Goal: Task Accomplishment & Management: Use online tool/utility

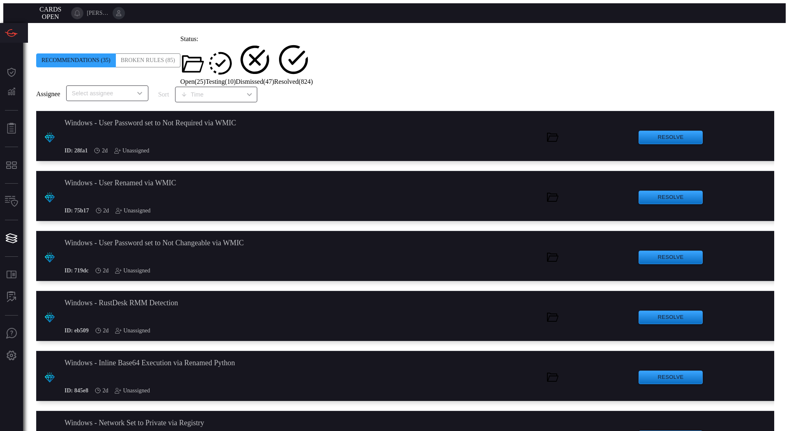
scroll to position [164, 0]
click at [313, 78] on span "Resolved ( 824 )" at bounding box center [293, 81] width 39 height 7
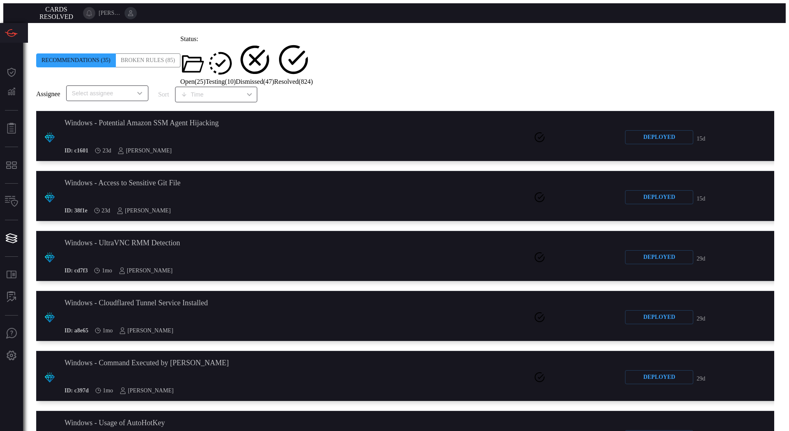
scroll to position [493, 0]
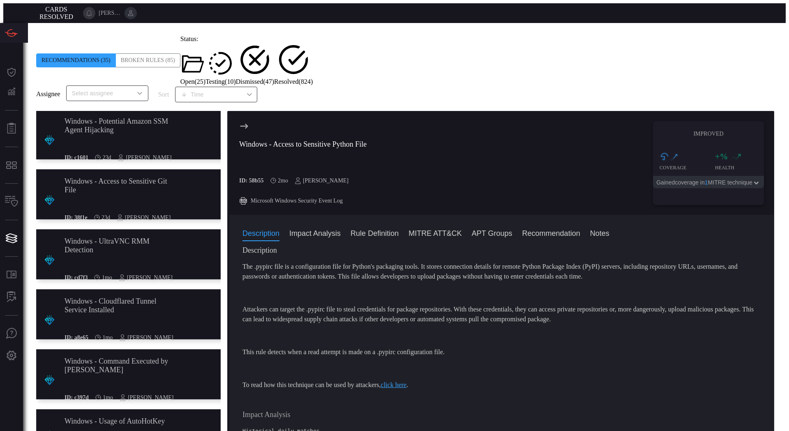
click at [205, 78] on span "Open ( 25 )" at bounding box center [192, 81] width 25 height 7
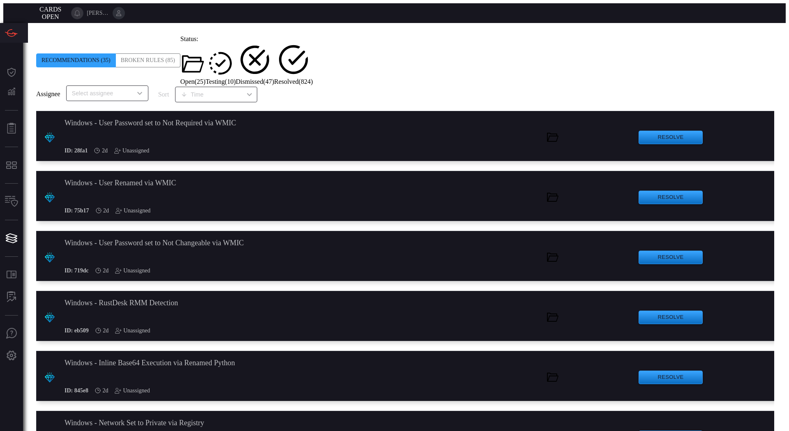
click at [234, 351] on div ".suggested_cards_icon{fill:url(#suggested_cards_icon);} Windows - Inline Base64…" at bounding box center [407, 376] width 742 height 50
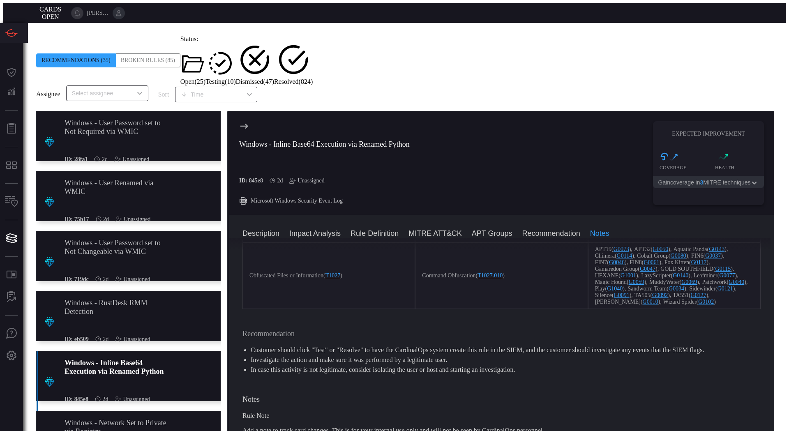
scroll to position [754, 0]
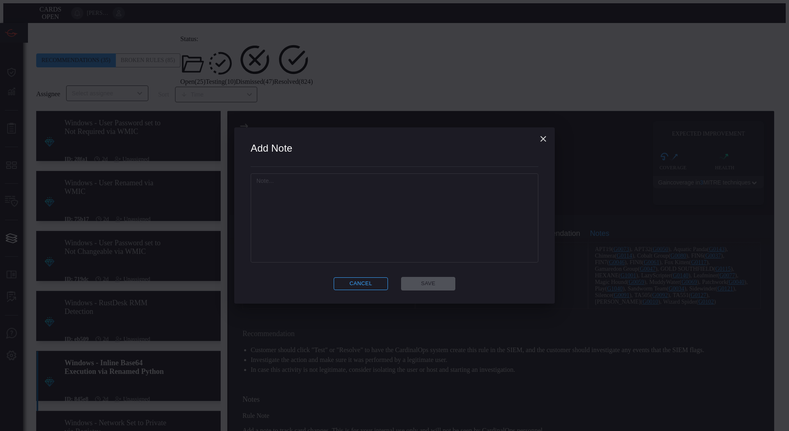
click at [444, 243] on textarea at bounding box center [394, 218] width 276 height 82
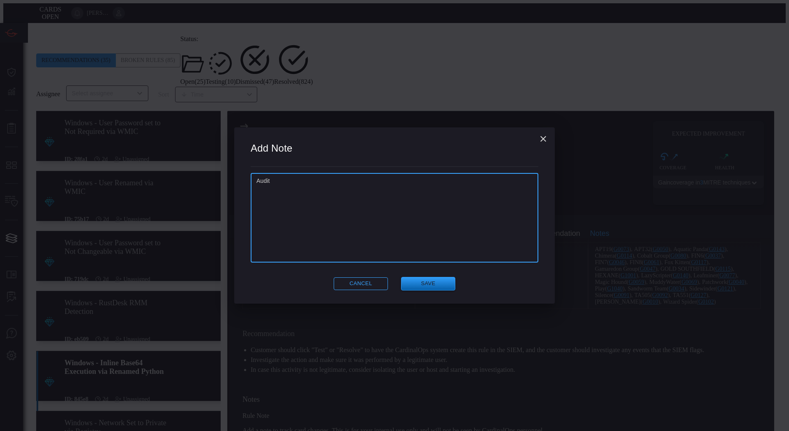
type textarea "Audit"
click at [419, 279] on button "Save" at bounding box center [428, 284] width 54 height 14
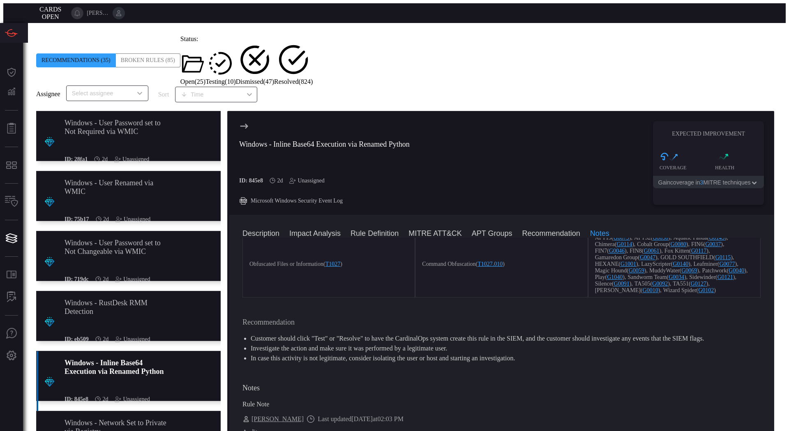
scroll to position [0, 0]
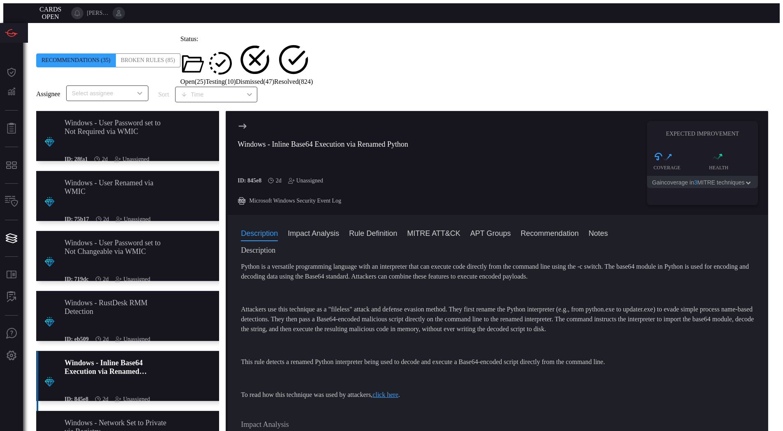
click at [315, 178] on div "Unassigned" at bounding box center [305, 181] width 35 height 7
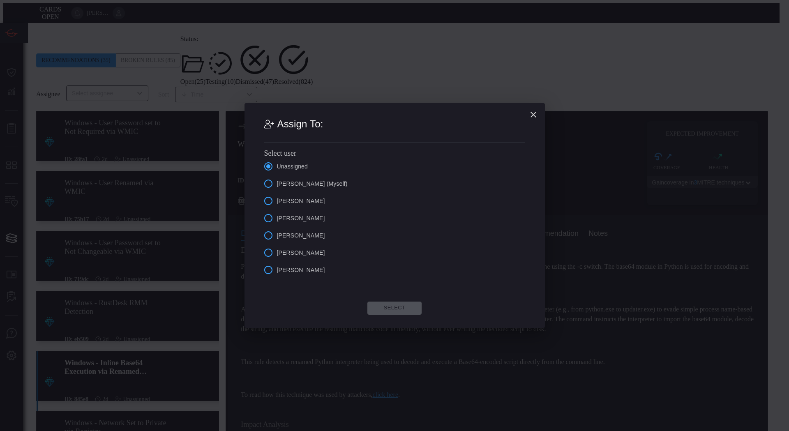
click at [318, 181] on span "[PERSON_NAME] (Myself)" at bounding box center [312, 184] width 71 height 9
click at [277, 181] on input "[PERSON_NAME] (Myself)" at bounding box center [268, 183] width 17 height 17
click at [394, 310] on button "Select" at bounding box center [394, 308] width 54 height 13
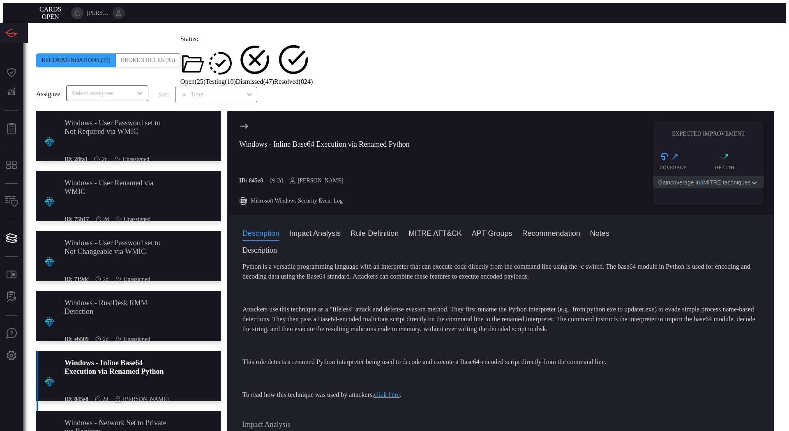
click at [154, 300] on div ".suggested_cards_icon{fill:url(#suggested_cards_icon);} Windows - RustDesk RMM …" at bounding box center [130, 316] width 189 height 50
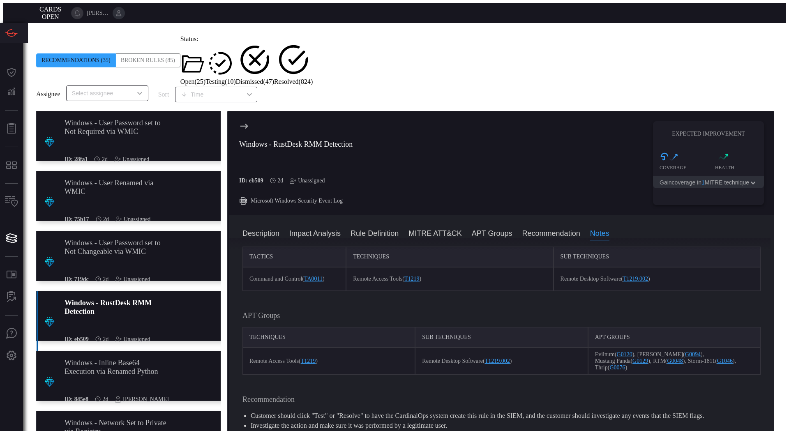
scroll to position [657, 0]
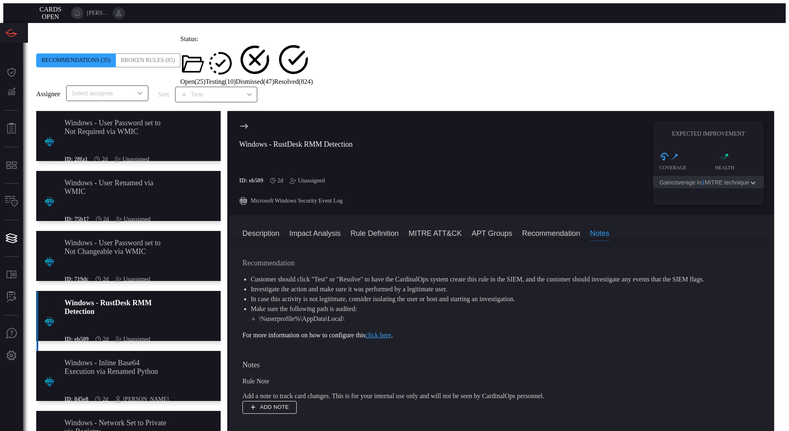
click at [272, 401] on button "Add note" at bounding box center [269, 407] width 54 height 13
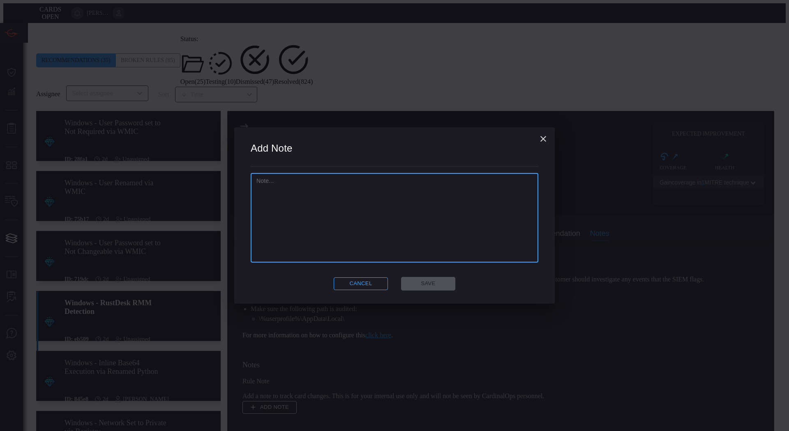
click at [372, 238] on textarea at bounding box center [394, 218] width 276 height 82
type textarea "10"
click at [427, 278] on button "Save" at bounding box center [428, 284] width 54 height 14
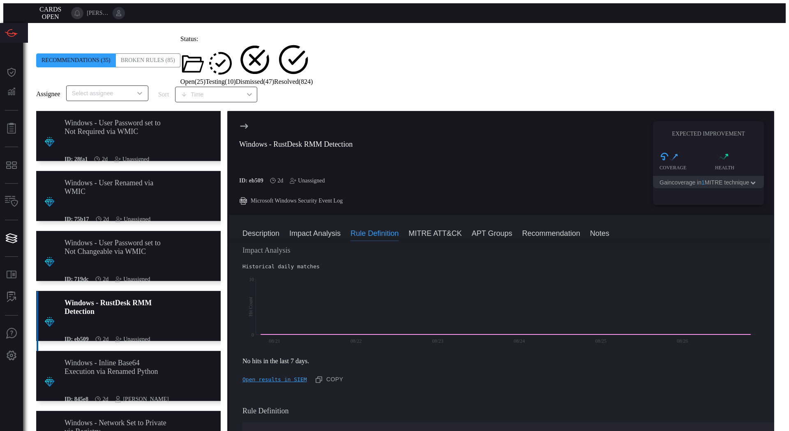
scroll to position [205, 0]
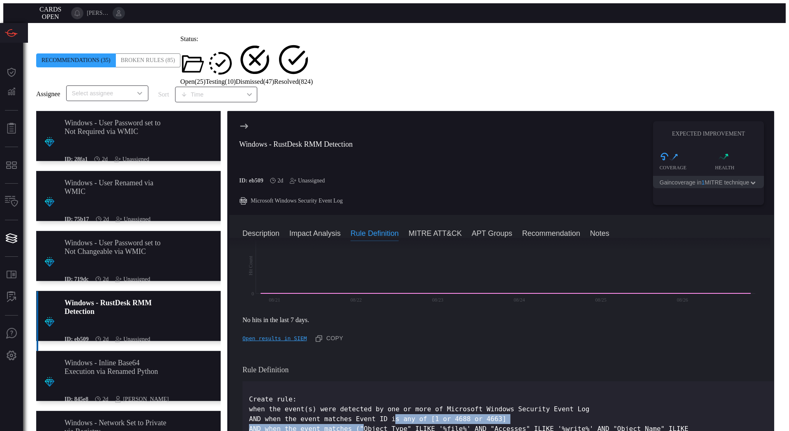
drag, startPoint x: 361, startPoint y: 347, endPoint x: 393, endPoint y: 342, distance: 32.8
click at [393, 394] on p "Create rule: when the event(s) were detected by one or more of Microsoft Window…" at bounding box center [508, 418] width 518 height 49
click at [459, 394] on p "Create rule: when the event(s) were detected by one or more of Microsoft Window…" at bounding box center [508, 418] width 518 height 49
click at [312, 178] on div "Unassigned" at bounding box center [307, 181] width 35 height 7
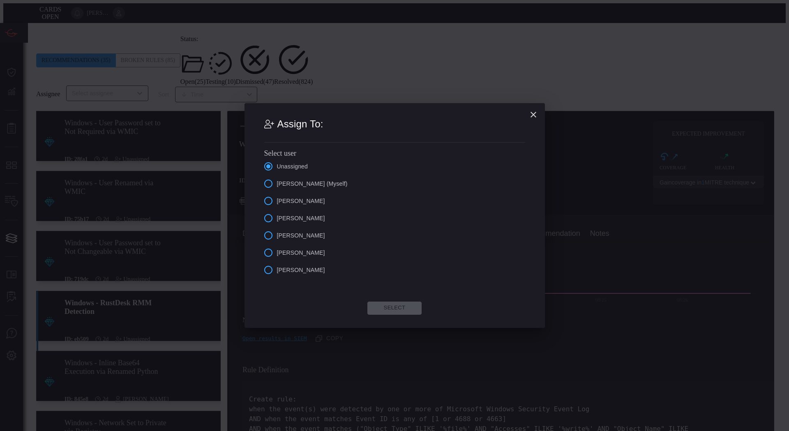
click at [320, 187] on span "[PERSON_NAME] (Myself)" at bounding box center [312, 184] width 71 height 9
click at [277, 187] on input "[PERSON_NAME] (Myself)" at bounding box center [268, 183] width 17 height 17
click at [377, 312] on button "Select" at bounding box center [394, 308] width 54 height 13
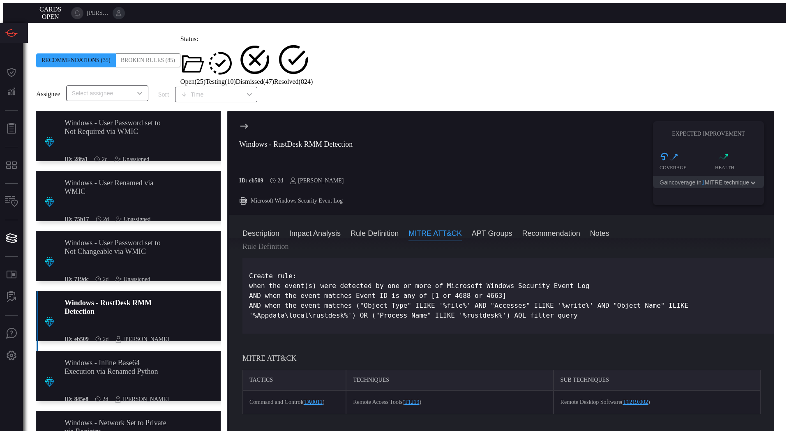
scroll to position [288, 0]
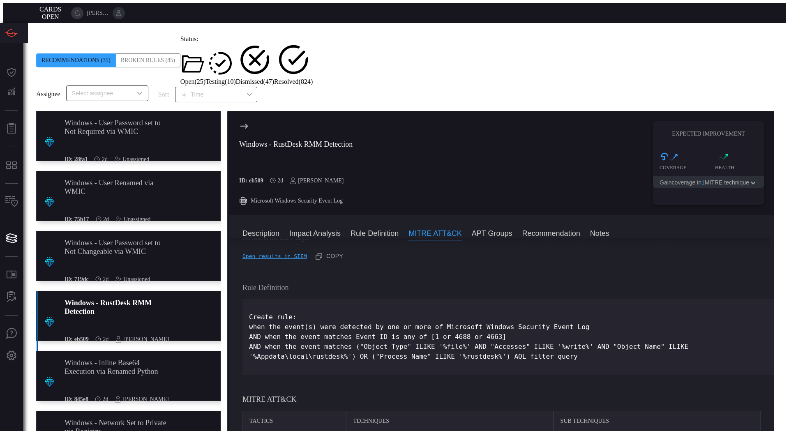
click at [87, 239] on div "Windows - User Password set to Not Changeable via WMIC" at bounding box center [115, 247] width 101 height 17
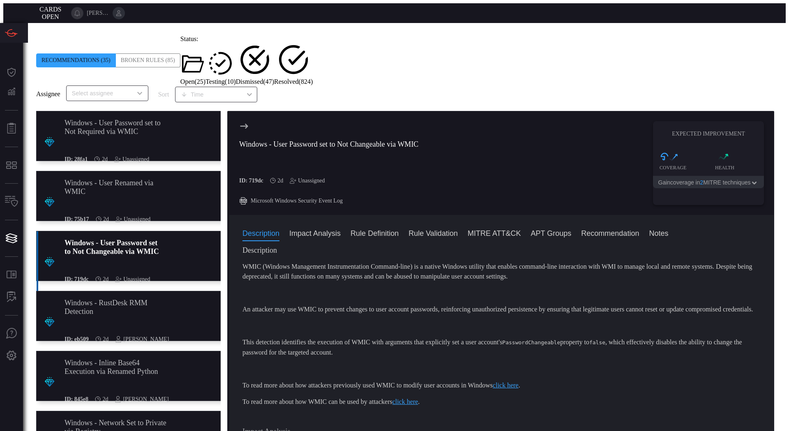
click at [313, 78] on span "Resolved ( 824 )" at bounding box center [293, 81] width 39 height 7
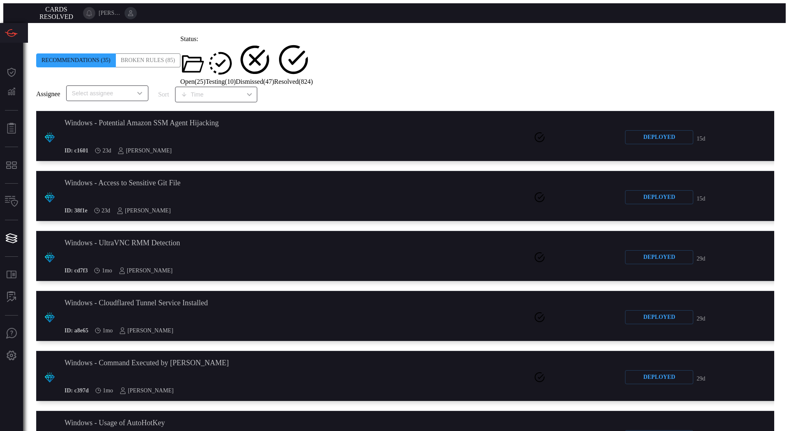
scroll to position [267, 0]
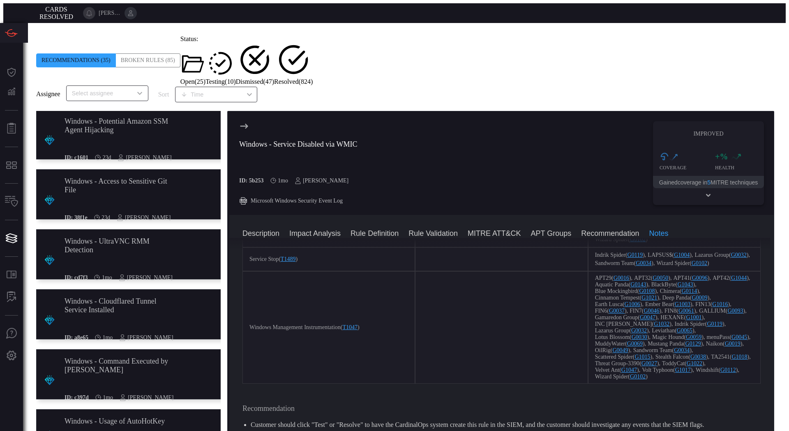
scroll to position [1089, 0]
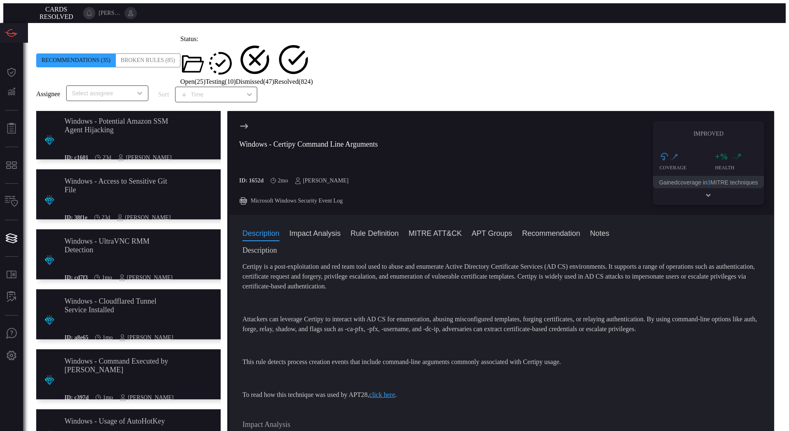
scroll to position [1171, 0]
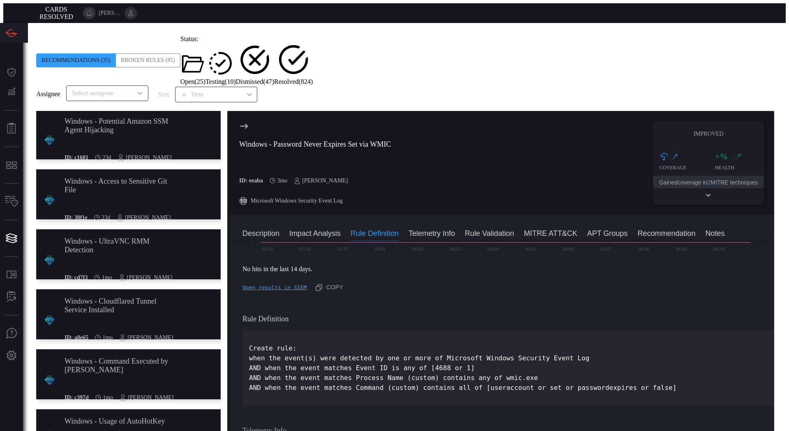
scroll to position [205, 0]
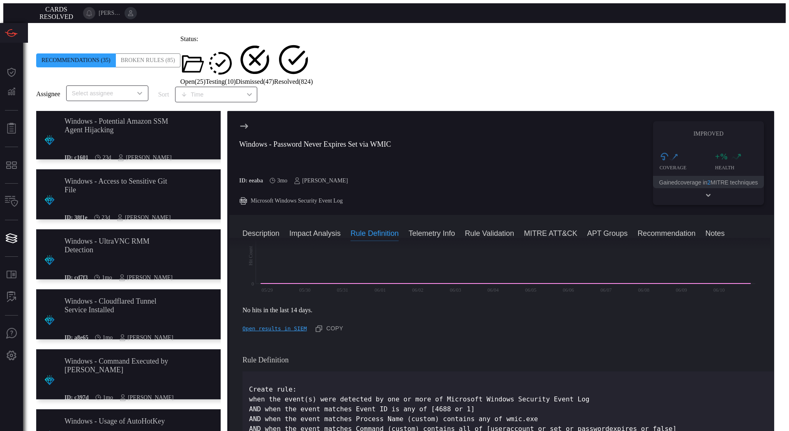
click at [205, 78] on span "Open ( 25 )" at bounding box center [192, 81] width 25 height 7
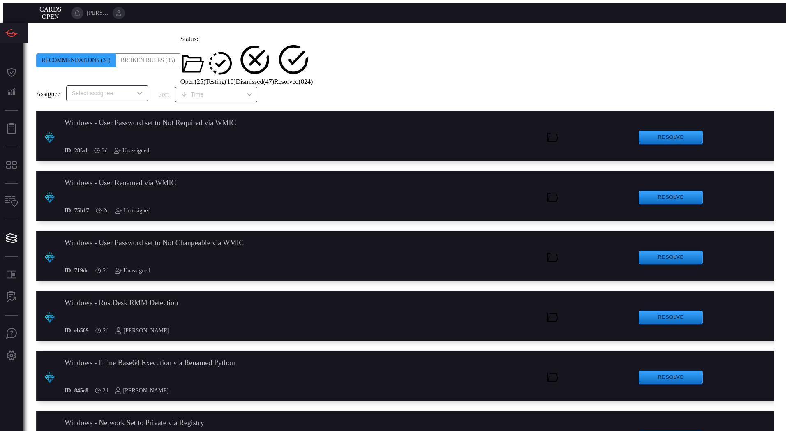
click at [195, 239] on div "Windows - User Password set to Not Changeable via WMIC" at bounding box center [195, 243] width 260 height 9
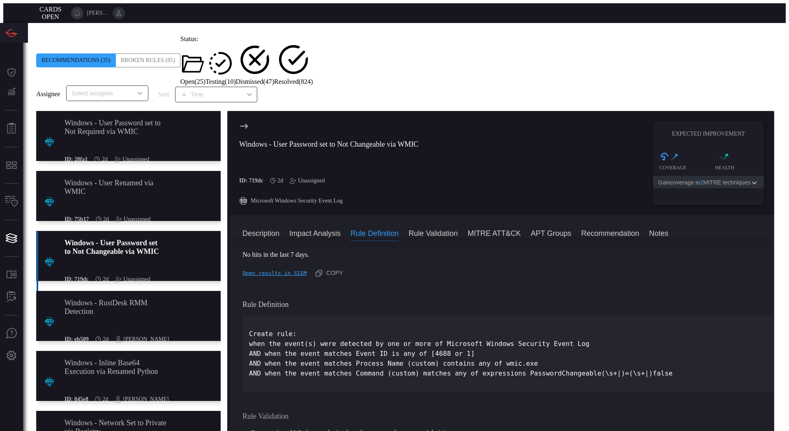
scroll to position [247, 0]
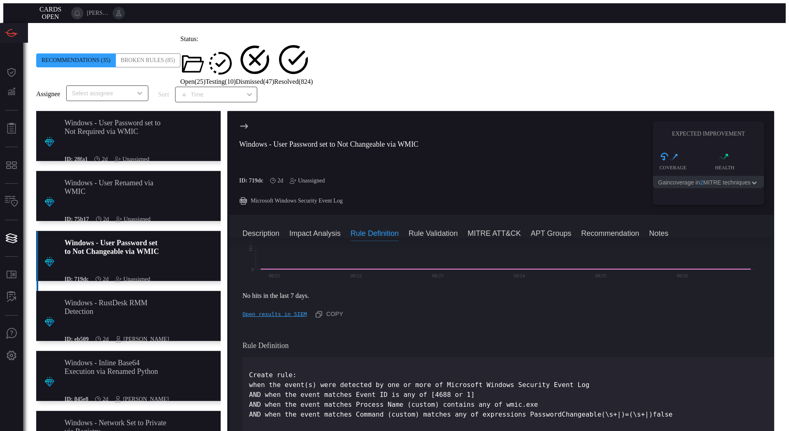
click at [123, 119] on div "Windows - User Password set to Not Required via WMIC" at bounding box center [115, 127] width 101 height 17
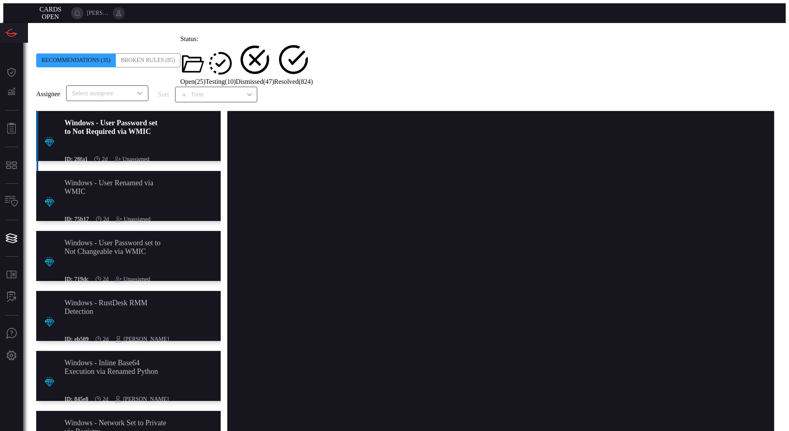
click at [142, 239] on div "Windows - User Password set to Not Changeable via WMIC" at bounding box center [115, 247] width 101 height 17
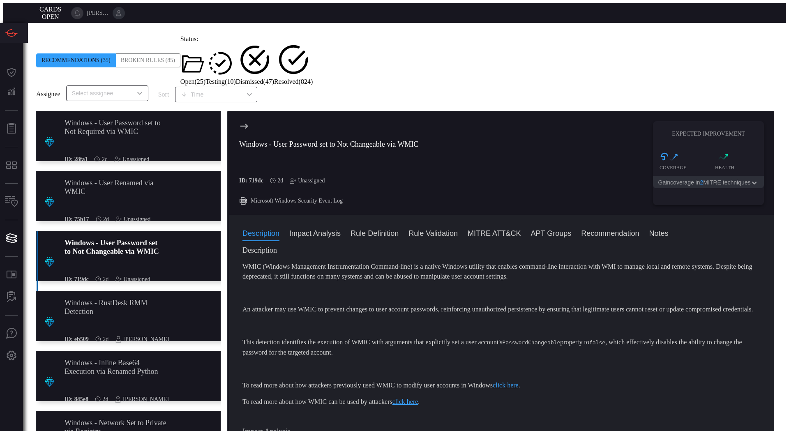
click at [305, 178] on div "Unassigned" at bounding box center [307, 181] width 35 height 7
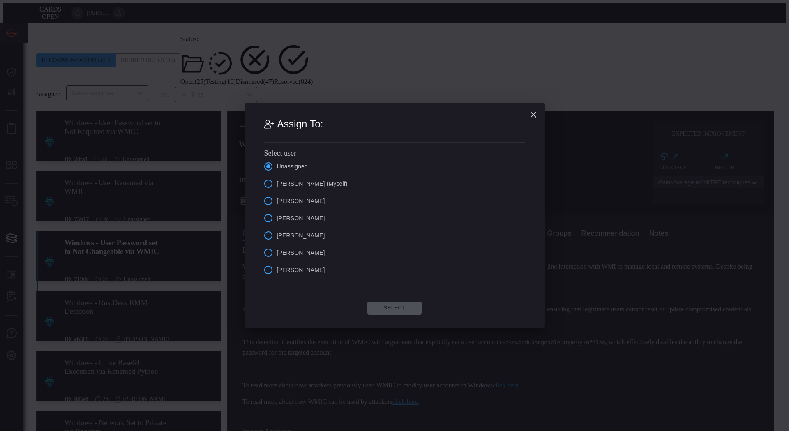
click at [312, 187] on span "[PERSON_NAME] (Myself)" at bounding box center [312, 184] width 71 height 9
click at [277, 187] on input "[PERSON_NAME] (Myself)" at bounding box center [268, 183] width 17 height 17
click at [401, 313] on button "Select" at bounding box center [394, 308] width 54 height 13
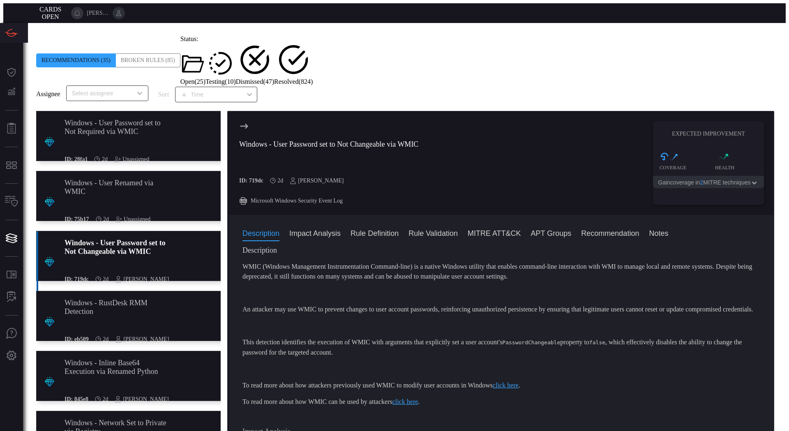
click at [400, 308] on div "WMIC (Windows Management Instrumentation Command-line) is a native Windows util…" at bounding box center [501, 334] width 518 height 145
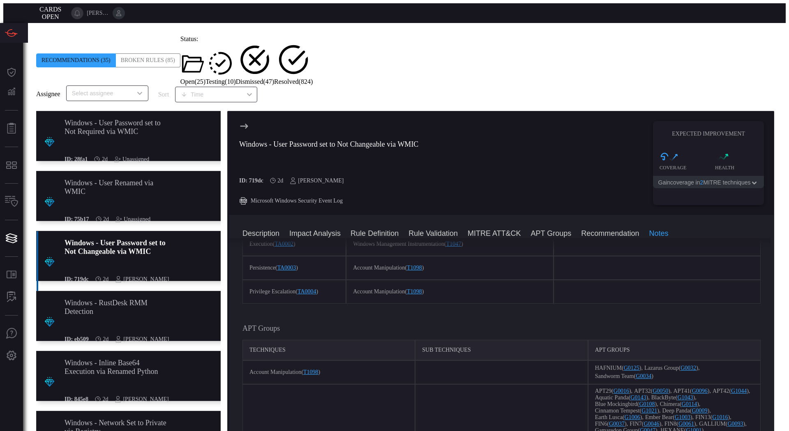
scroll to position [863, 0]
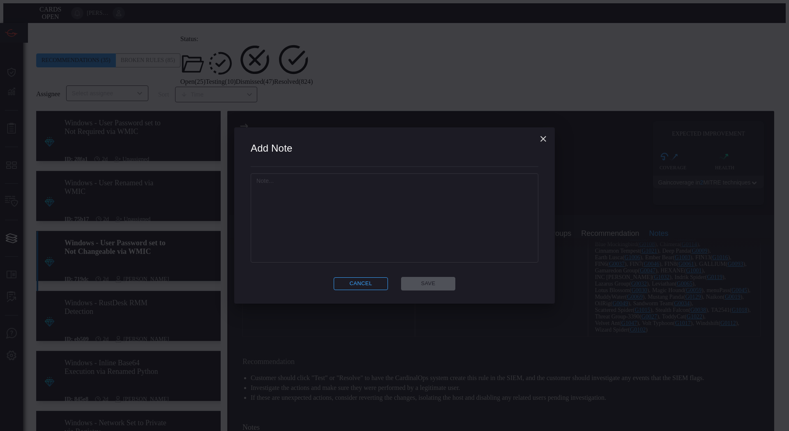
click at [351, 236] on textarea at bounding box center [394, 218] width 276 height 82
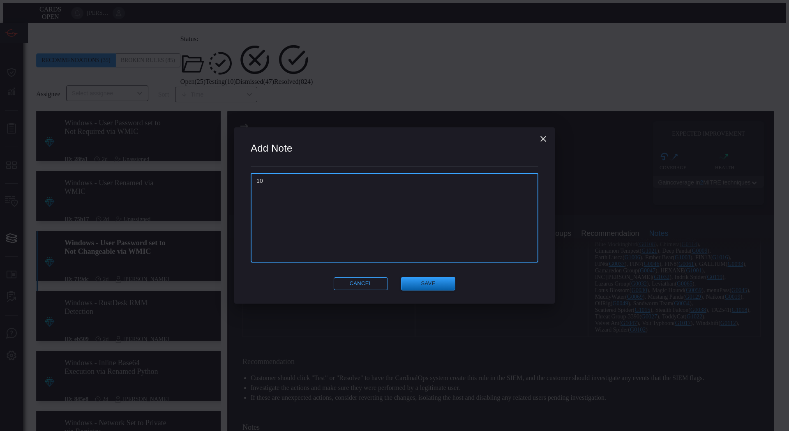
type textarea "10"
click at [437, 287] on button "Save" at bounding box center [428, 284] width 54 height 14
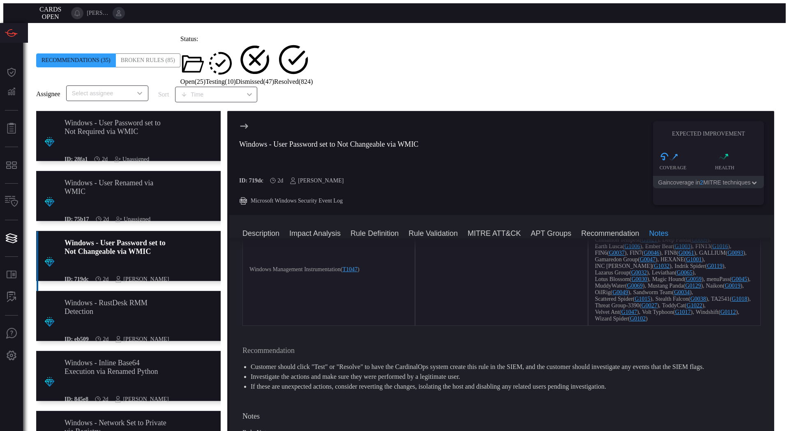
scroll to position [0, 0]
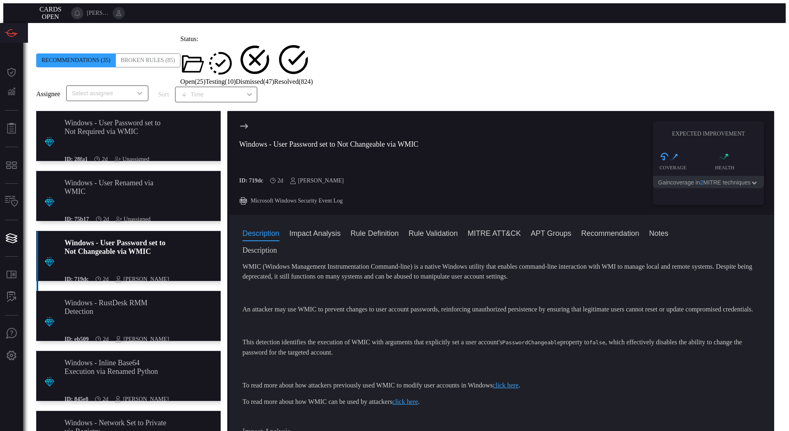
drag, startPoint x: 135, startPoint y: 179, endPoint x: 123, endPoint y: 176, distance: 12.4
click at [123, 179] on div "Windows - User Renamed via WMIC" at bounding box center [115, 187] width 101 height 17
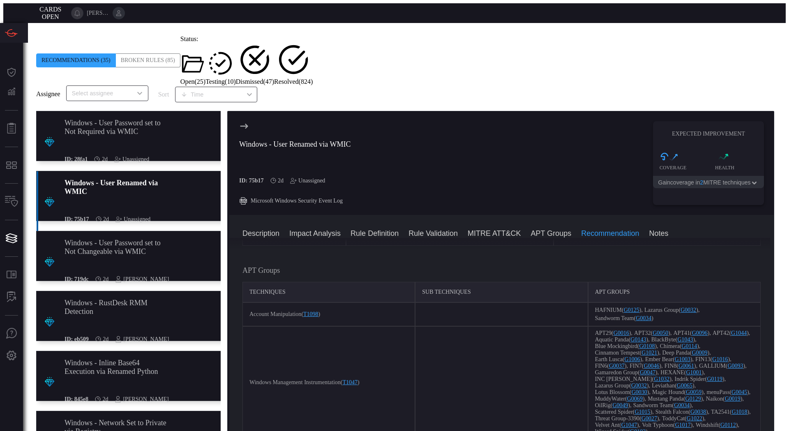
scroll to position [903, 0]
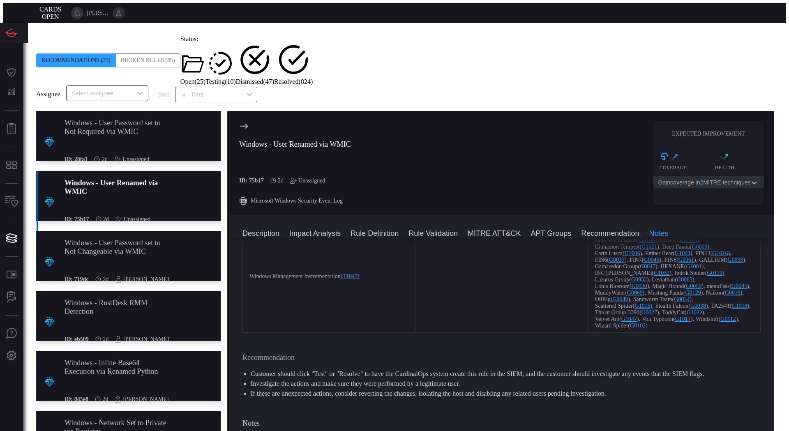
click at [315, 178] on div "Unassigned" at bounding box center [307, 181] width 35 height 7
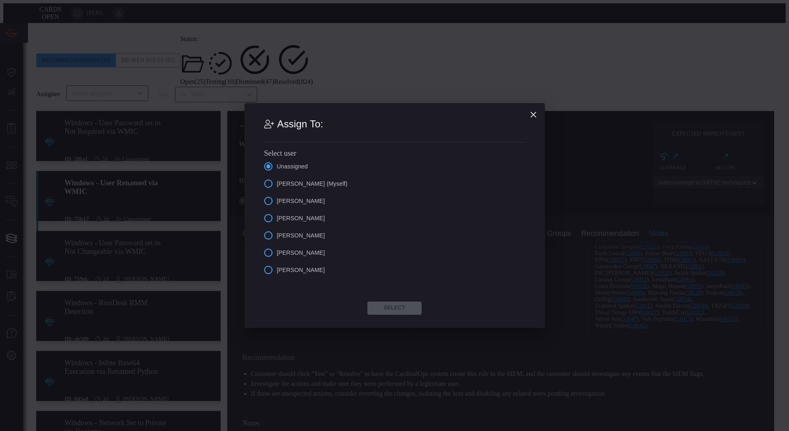
click at [328, 183] on span "[PERSON_NAME] (Myself)" at bounding box center [312, 184] width 71 height 9
click at [277, 183] on input "[PERSON_NAME] (Myself)" at bounding box center [268, 183] width 17 height 17
click at [400, 304] on button "Select" at bounding box center [394, 308] width 54 height 13
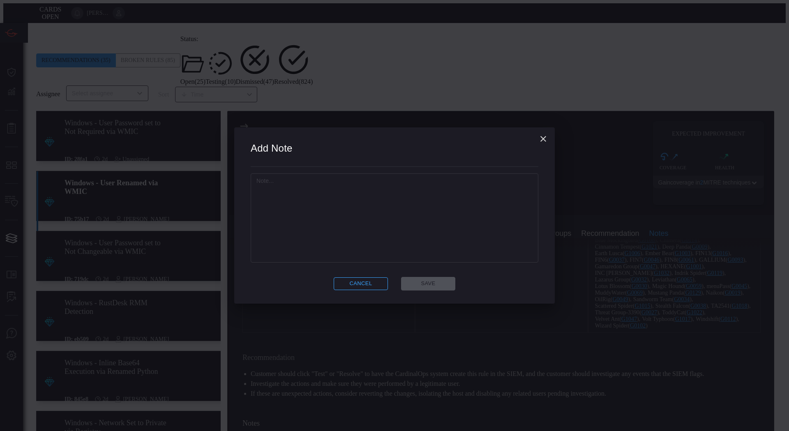
click at [381, 240] on textarea at bounding box center [394, 218] width 276 height 82
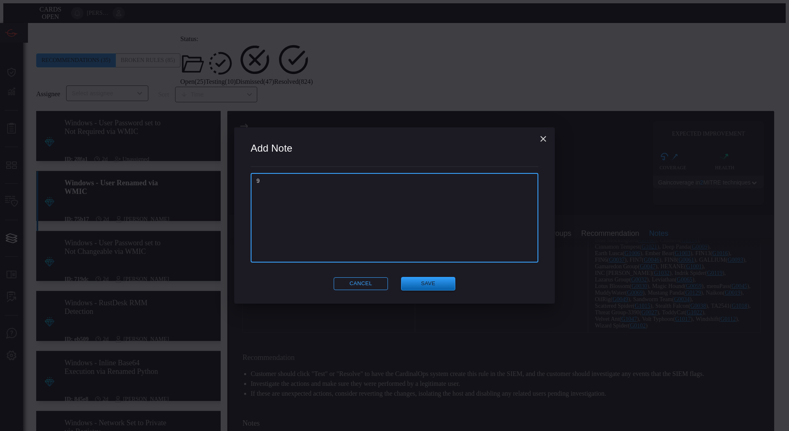
type textarea "9"
click at [432, 284] on button "Save" at bounding box center [428, 284] width 54 height 14
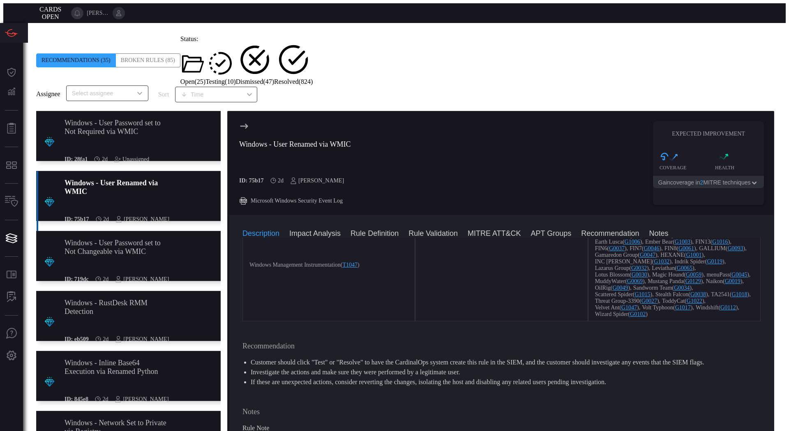
scroll to position [0, 0]
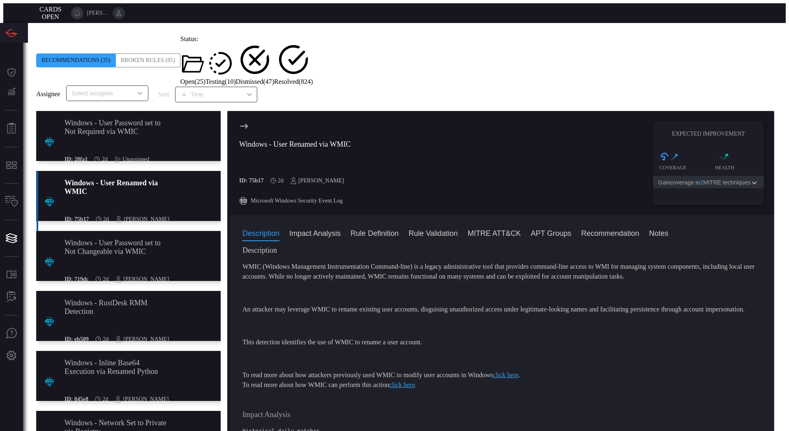
click at [148, 119] on div "Windows - User Password set to Not Required via WMIC" at bounding box center [115, 127] width 101 height 17
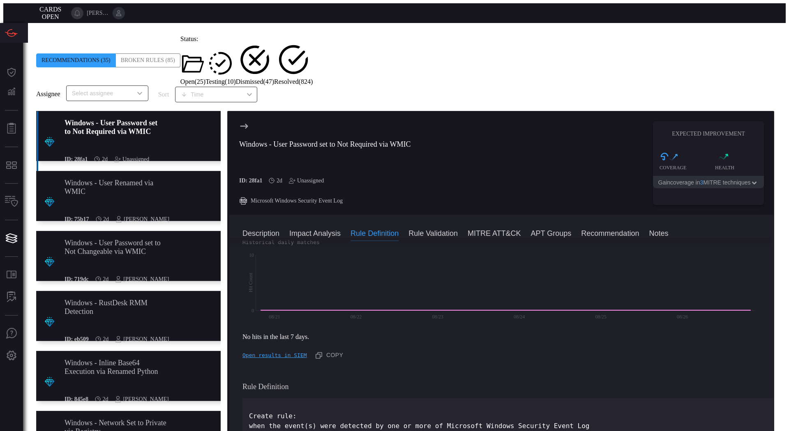
scroll to position [247, 0]
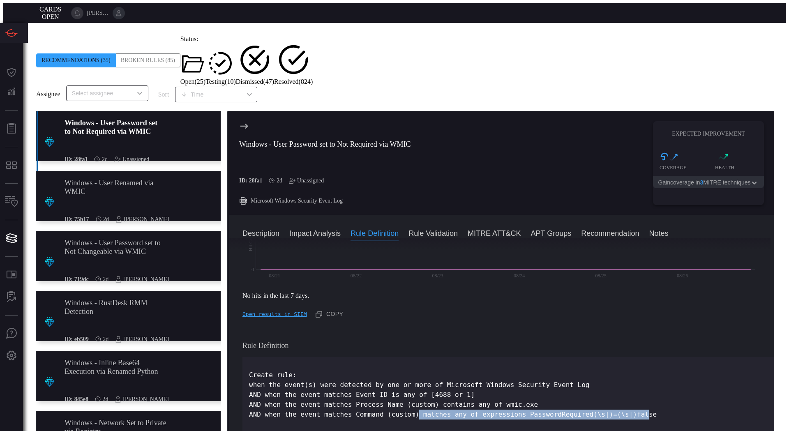
drag, startPoint x: 415, startPoint y: 334, endPoint x: 646, endPoint y: 339, distance: 230.6
click at [646, 370] on p "Create rule: when the event(s) were detected by one or more of Microsoft Window…" at bounding box center [508, 394] width 518 height 49
click at [471, 237] on div "Historical daily matches Created with Highcharts 10.3.2 Hit Count 08/21 08/22 0…" at bounding box center [501, 258] width 518 height 125
click at [300, 178] on div "Unassigned" at bounding box center [306, 181] width 35 height 7
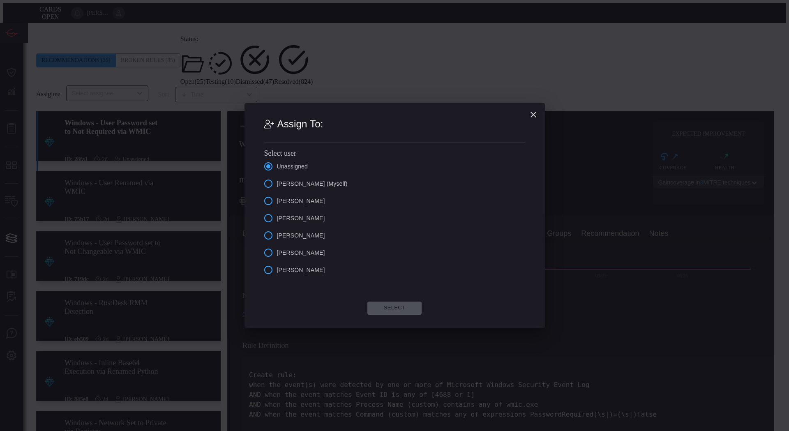
click at [313, 186] on span "[PERSON_NAME] (Myself)" at bounding box center [312, 184] width 71 height 9
click at [277, 186] on input "[PERSON_NAME] (Myself)" at bounding box center [268, 183] width 17 height 17
click at [395, 311] on button "Select" at bounding box center [394, 308] width 54 height 13
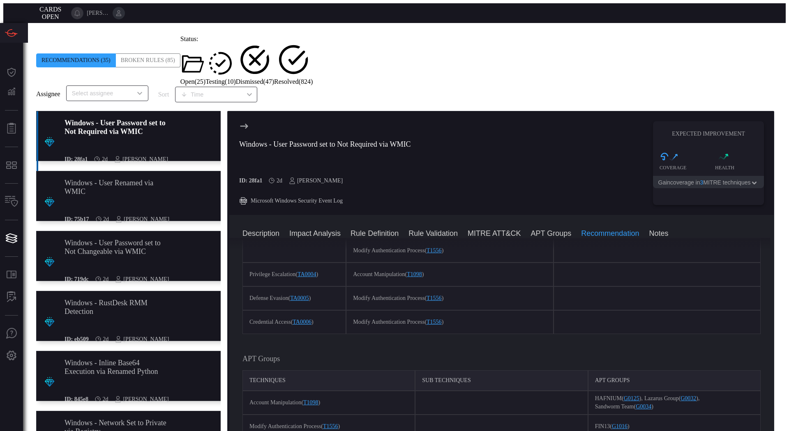
scroll to position [979, 0]
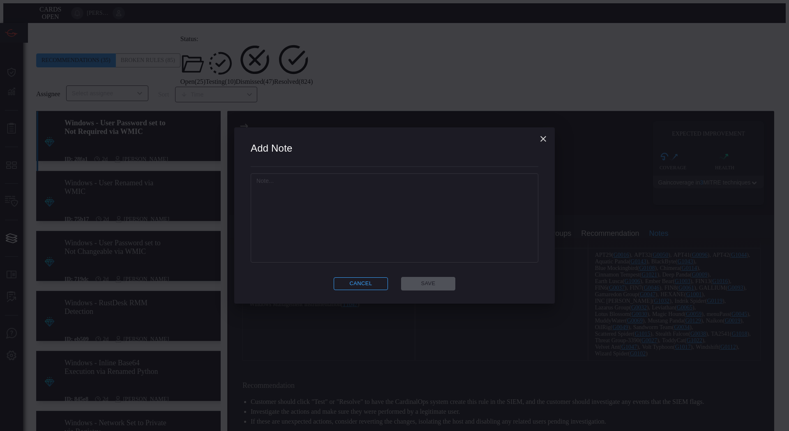
click at [375, 245] on textarea at bounding box center [394, 218] width 276 height 82
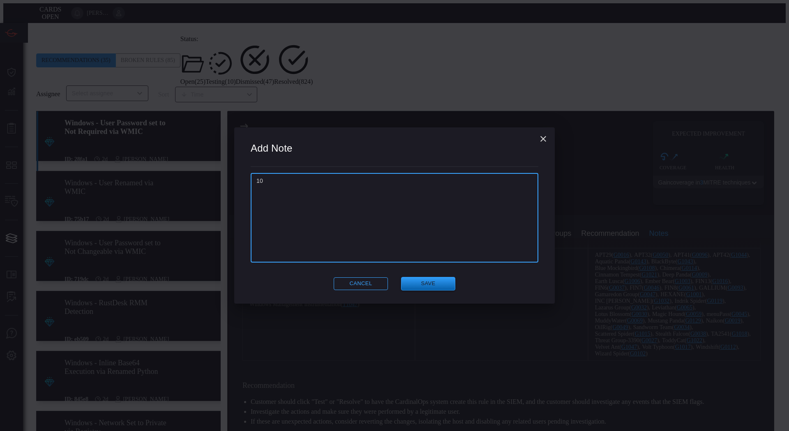
type textarea "10"
click at [407, 277] on button "Save" at bounding box center [428, 284] width 54 height 14
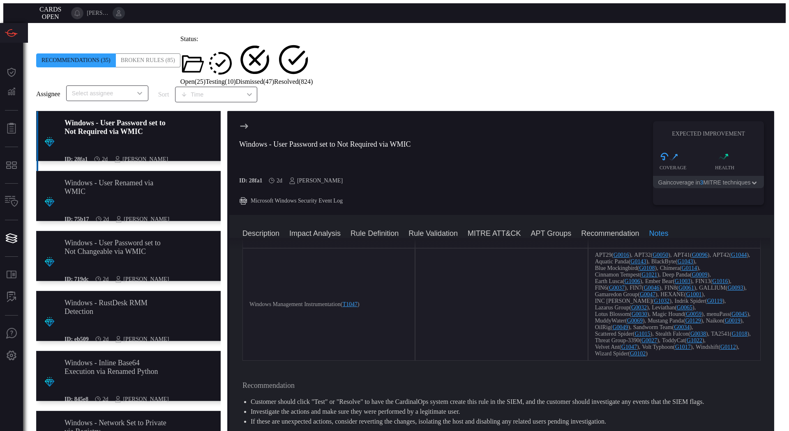
scroll to position [0, 0]
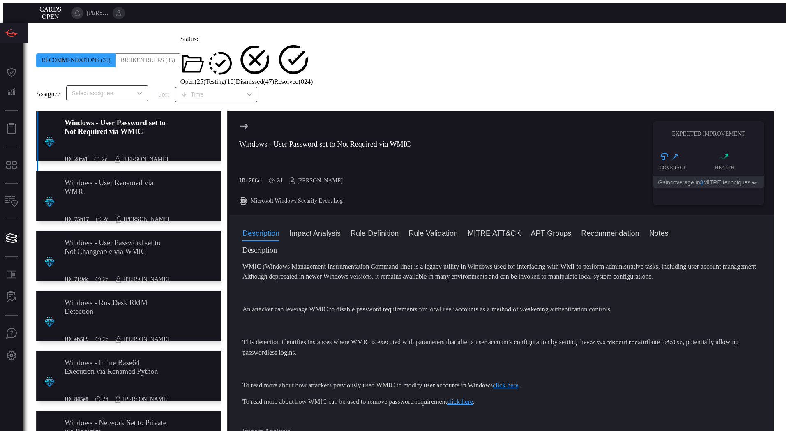
click at [36, 85] on span at bounding box center [36, 85] width 0 height 0
click at [236, 55] on button "Testing ( 10 )" at bounding box center [220, 67] width 30 height 35
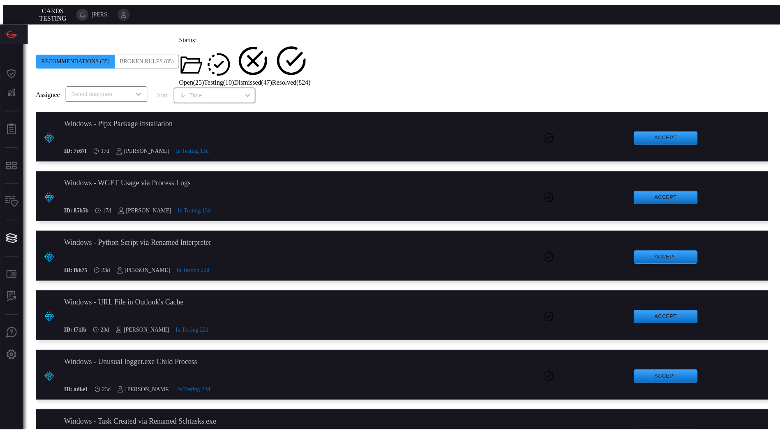
scroll to position [94, 0]
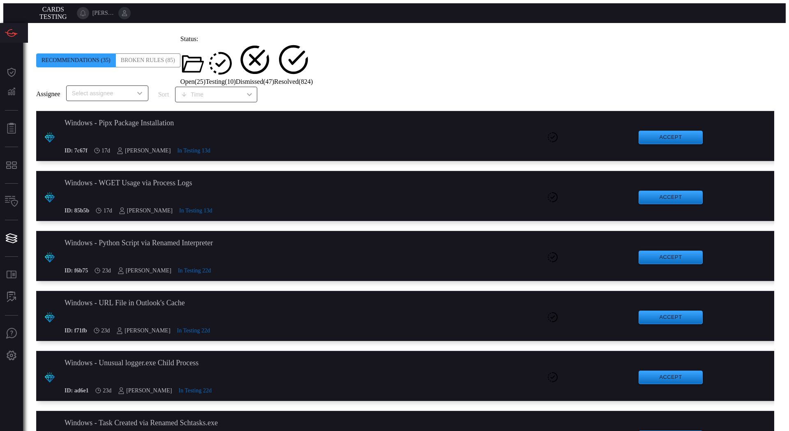
click at [205, 78] on span "Open ( 25 )" at bounding box center [192, 81] width 25 height 7
click at [182, 359] on div "Windows - Inline Base64 Execution via Renamed Python" at bounding box center [195, 363] width 260 height 9
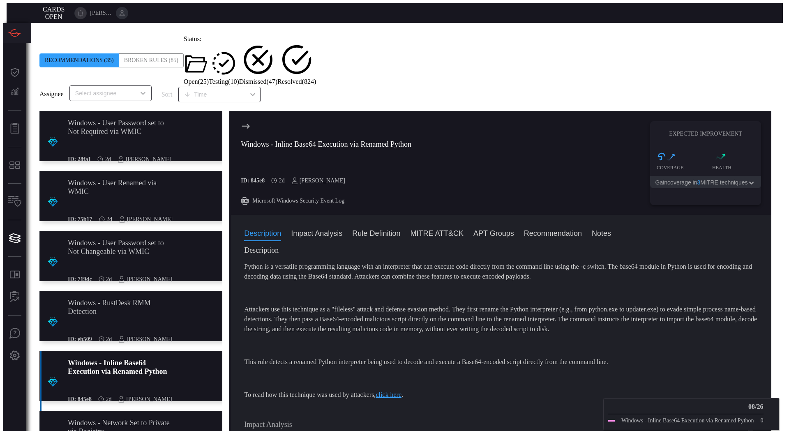
scroll to position [123, 0]
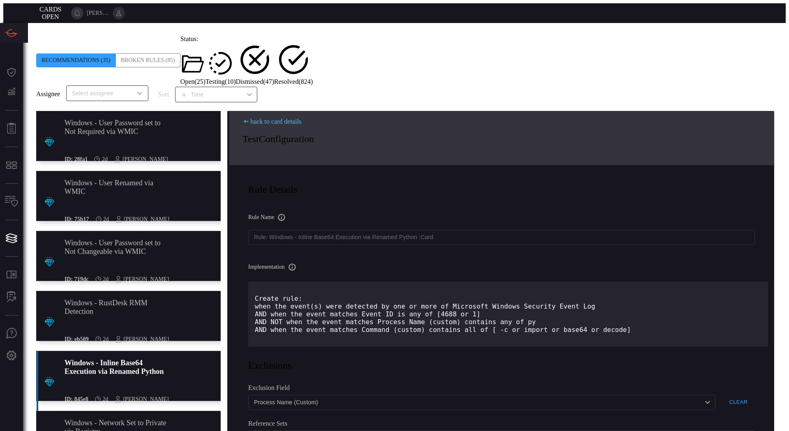
scroll to position [164, 0]
